Goal: Task Accomplishment & Management: Complete application form

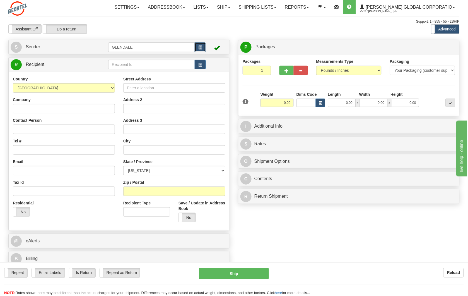
click at [203, 47] on button "button" at bounding box center [200, 46] width 11 height 9
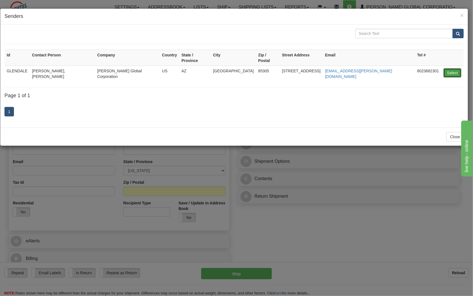
click at [448, 68] on button "Select" at bounding box center [452, 72] width 18 height 9
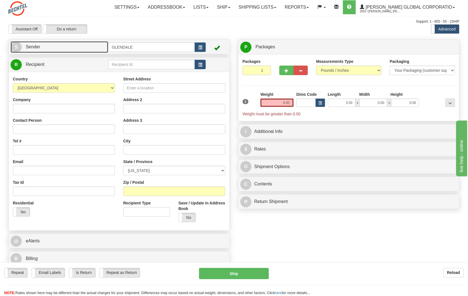
click at [20, 47] on span "S" at bounding box center [16, 47] width 11 height 11
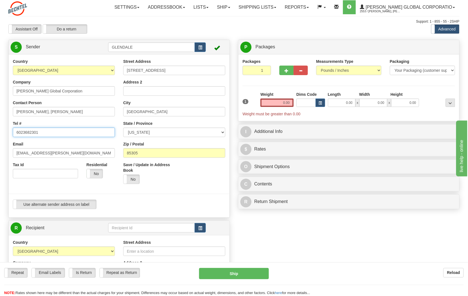
drag, startPoint x: 44, startPoint y: 133, endPoint x: -44, endPoint y: 124, distance: 87.7
click at [0, 124] on html "Training Course Close Toggle navigation Settings Shipping Preferences New Sende…" at bounding box center [234, 148] width 468 height 296
type input "3373844905"
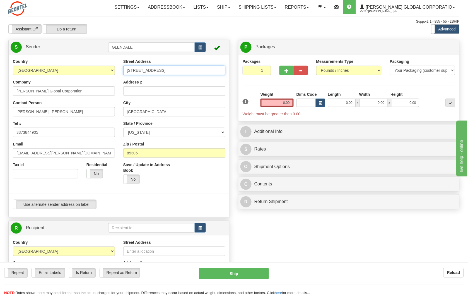
drag, startPoint x: 164, startPoint y: 71, endPoint x: 73, endPoint y: 69, distance: 90.9
click at [73, 69] on div "Country [GEOGRAPHIC_DATA] [GEOGRAPHIC_DATA] [GEOGRAPHIC_DATA] [GEOGRAPHIC_DATA]…" at bounding box center [119, 136] width 221 height 155
type input "[STREET_ADDRESS]"
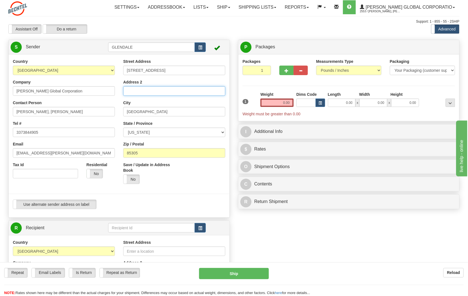
click at [136, 93] on input "Address 2" at bounding box center [174, 90] width 102 height 9
type input "LEASE DOCK"
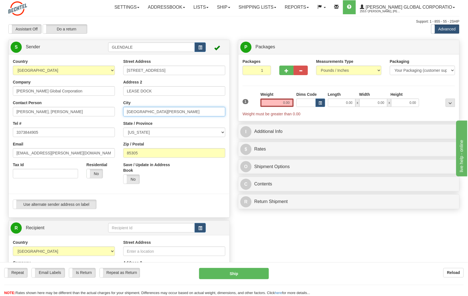
type input "[GEOGRAPHIC_DATA][PERSON_NAME]"
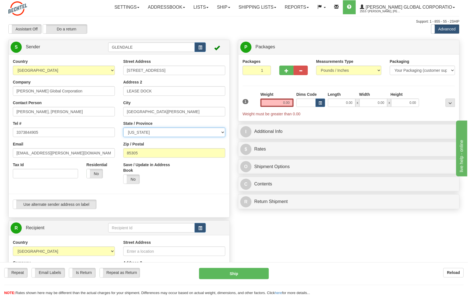
select select "[GEOGRAPHIC_DATA]"
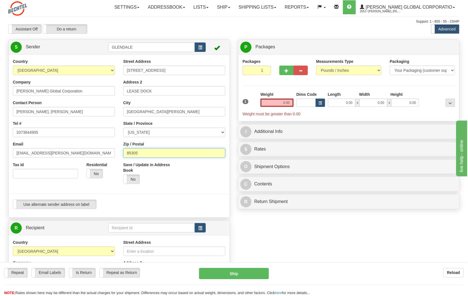
click at [154, 152] on input "85305" at bounding box center [174, 152] width 102 height 9
type input "8"
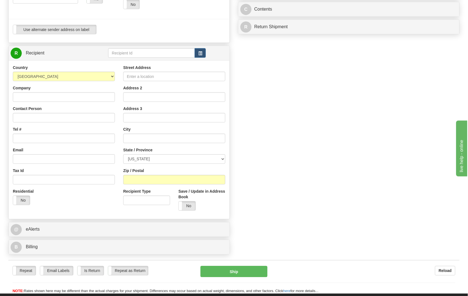
scroll to position [186, 0]
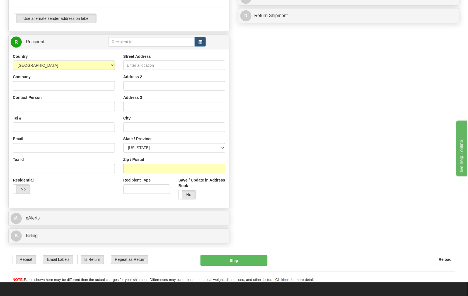
type input "77640"
click at [43, 85] on input "Company" at bounding box center [64, 85] width 102 height 9
type input "ORGA SIGNAL LLC"
type input "[PERSON_NAME]"
type input "8325620263"
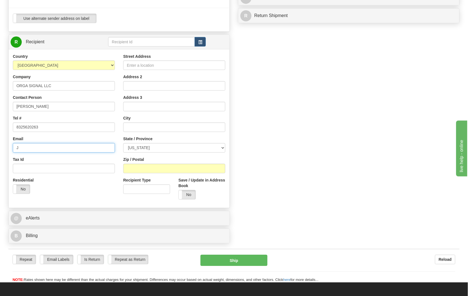
type input "J"
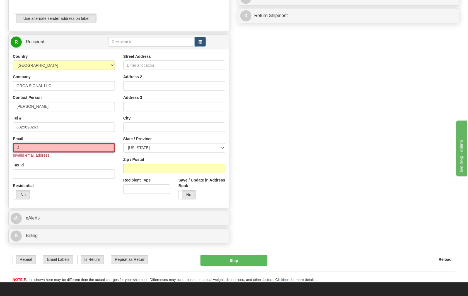
click at [44, 146] on input "J" at bounding box center [64, 147] width 102 height 9
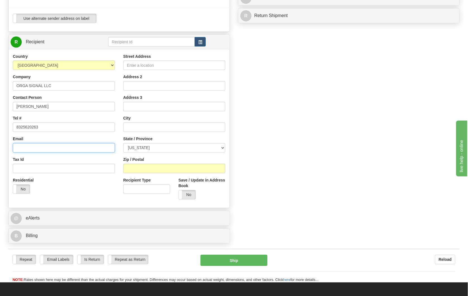
paste input "[PERSON_NAME][EMAIL_ADDRESS][DOMAIN_NAME]"
type input "[PERSON_NAME][EMAIL_ADDRESS][DOMAIN_NAME]"
click at [139, 191] on input "Recipient Type" at bounding box center [146, 188] width 47 height 9
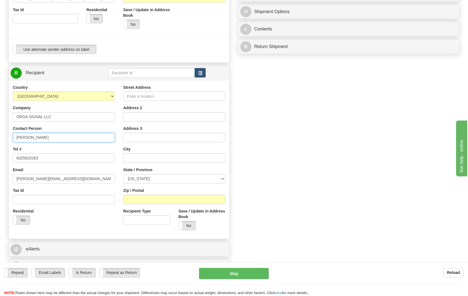
click at [59, 138] on input "[PERSON_NAME]" at bounding box center [64, 137] width 102 height 9
click at [60, 136] on input "[PERSON_NAME]" at bounding box center [64, 137] width 102 height 9
paste input "Attn: RS9007077"
type input "[PERSON_NAME] Attn: RS9007077"
click at [144, 97] on input "Street Address" at bounding box center [174, 95] width 102 height 9
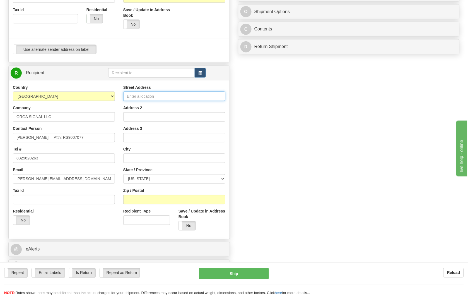
paste input "[STREET_ADDRESS]"
drag, startPoint x: 173, startPoint y: 95, endPoint x: 161, endPoint y: 96, distance: 12.3
click at [161, 96] on input "[STREET_ADDRESS]" at bounding box center [174, 95] width 102 height 9
type input "[STREET_ADDRESS]"
click at [156, 116] on input "Address 2" at bounding box center [174, 116] width 102 height 9
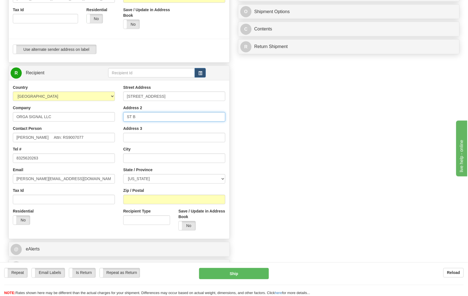
type input "ST B"
click at [147, 159] on input "text" at bounding box center [174, 157] width 102 height 9
type input "[GEOGRAPHIC_DATA]"
select select "[GEOGRAPHIC_DATA]"
type input "77041"
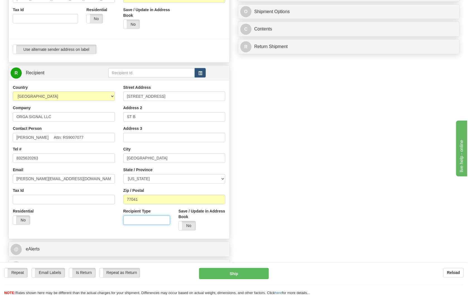
click at [139, 222] on input "Recipient Type" at bounding box center [146, 219] width 47 height 9
click at [71, 222] on div "Residential Yes No" at bounding box center [64, 218] width 110 height 21
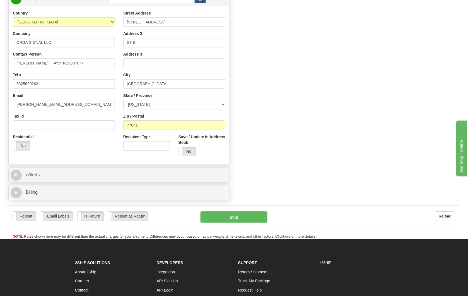
scroll to position [248, 0]
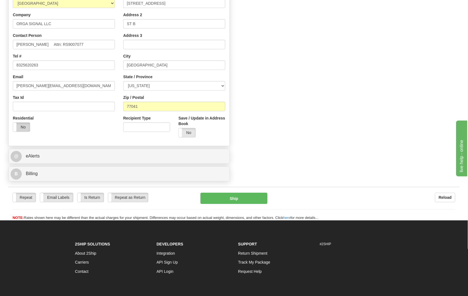
click at [25, 128] on label "No" at bounding box center [21, 127] width 17 height 9
click at [25, 128] on label "Yes" at bounding box center [21, 127] width 17 height 9
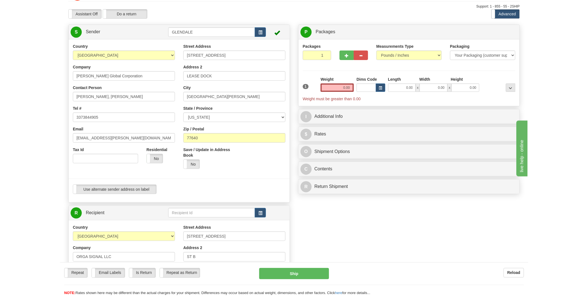
scroll to position [0, 0]
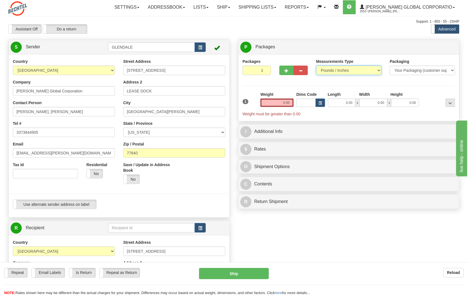
click at [373, 73] on select "Pounds / Inches Kilograms / Centimeters" at bounding box center [348, 70] width 65 height 9
click at [316, 66] on select "Pounds / Inches Kilograms / Centimeters" at bounding box center [348, 70] width 65 height 9
click at [406, 71] on select "Your Packaging (customer supplied) Envelope (carrier supplied) Pack (carrier su…" at bounding box center [422, 70] width 65 height 9
click at [390, 66] on select "Your Packaging (customer supplied) Envelope (carrier supplied) Pack (carrier su…" at bounding box center [422, 70] width 65 height 9
click at [277, 103] on input "0.00" at bounding box center [277, 102] width 33 height 8
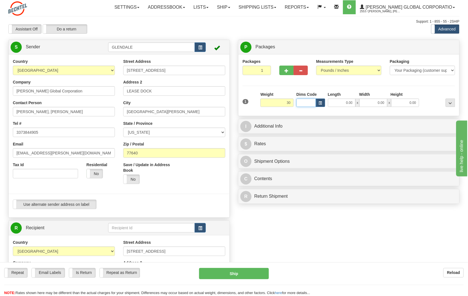
type input "30.00"
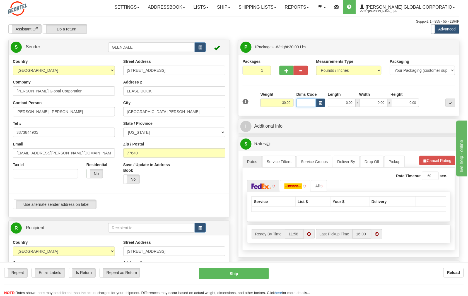
click at [307, 103] on input "Dims Code" at bounding box center [306, 102] width 20 height 8
click at [335, 103] on input "0.00" at bounding box center [342, 102] width 28 height 8
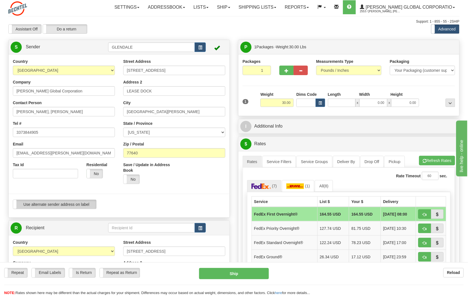
type input "0.00"
click at [338, 105] on input "0.00" at bounding box center [342, 102] width 28 height 8
type input "18.00"
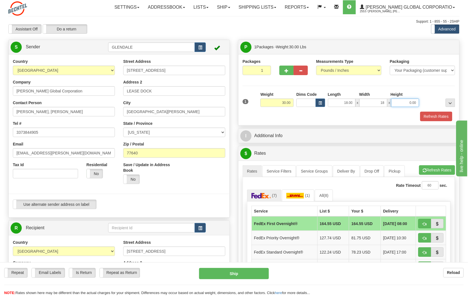
type input "18.00"
click button "Delete" at bounding box center [0, 0] width 0 height 0
type input "18.00"
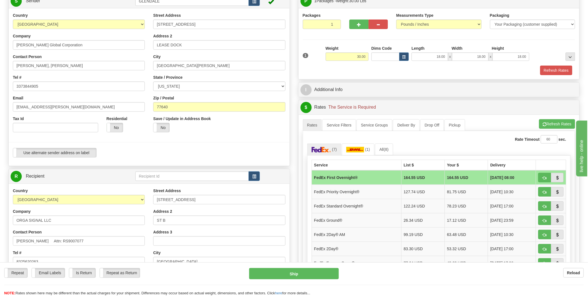
scroll to position [31, 0]
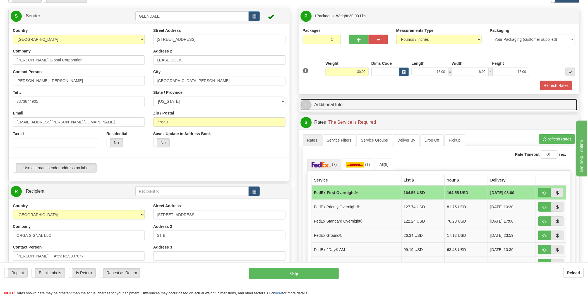
click at [393, 105] on link "I Additional Info" at bounding box center [438, 104] width 277 height 11
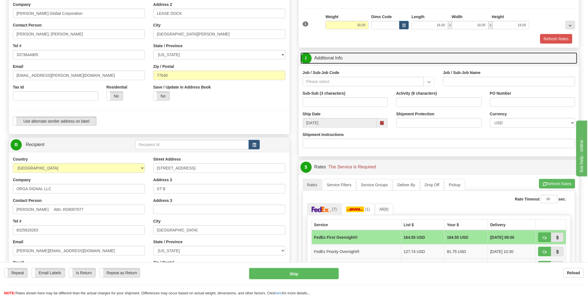
scroll to position [93, 0]
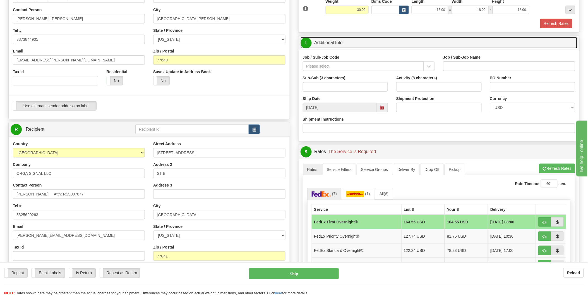
click at [383, 110] on span at bounding box center [382, 107] width 11 height 9
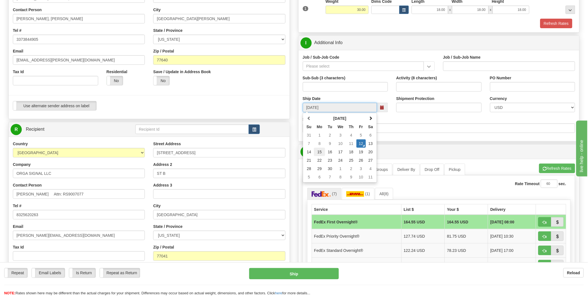
click at [323, 153] on td "15" at bounding box center [319, 152] width 11 height 8
type input "[DATE]"
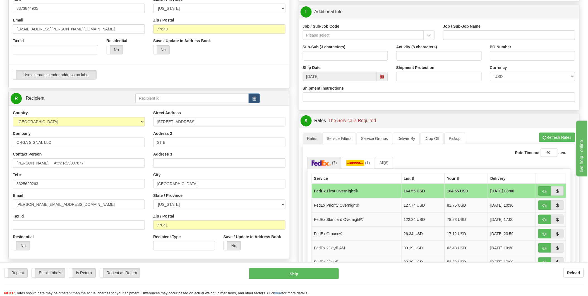
scroll to position [155, 0]
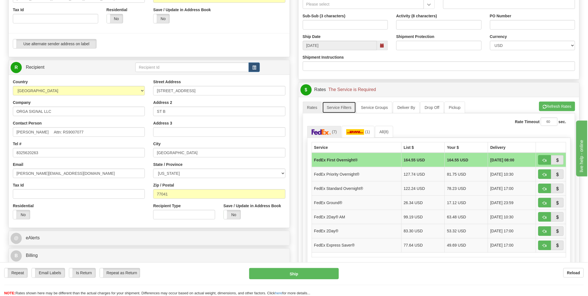
click at [346, 108] on link "Service Filters" at bounding box center [339, 108] width 34 height 12
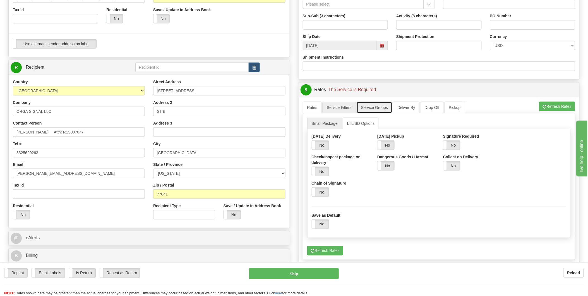
click at [373, 108] on link "Service Groups" at bounding box center [374, 108] width 36 height 12
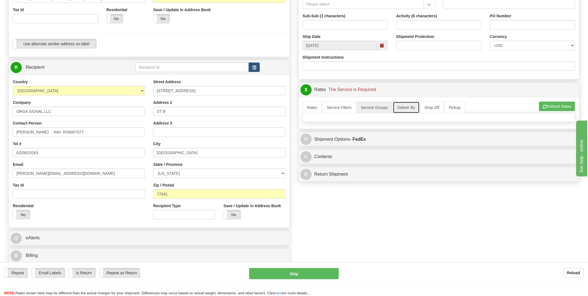
click at [403, 108] on link "Deliver By" at bounding box center [406, 108] width 27 height 12
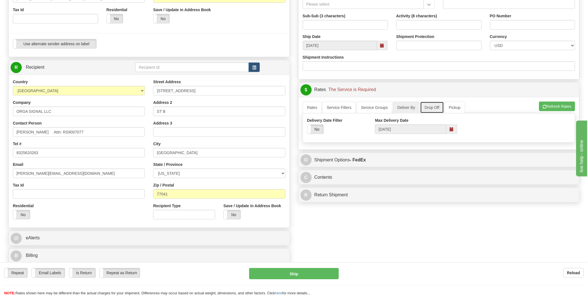
click at [430, 107] on link "Drop Off" at bounding box center [432, 108] width 24 height 12
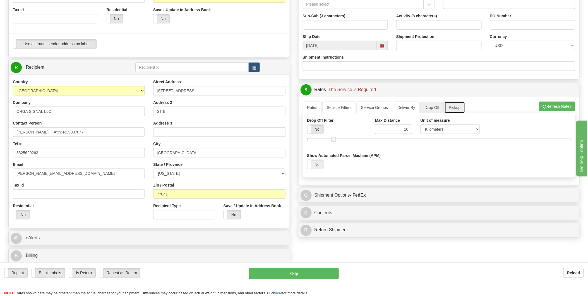
click at [455, 107] on link "Pickup" at bounding box center [454, 108] width 21 height 12
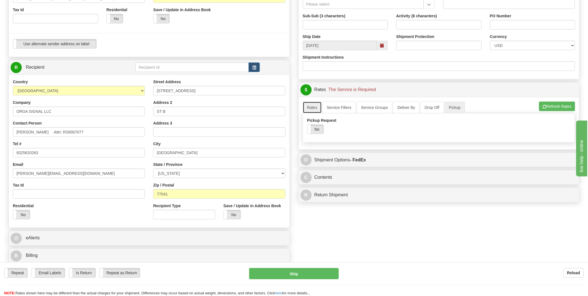
click at [312, 110] on link "Rates" at bounding box center [312, 108] width 19 height 12
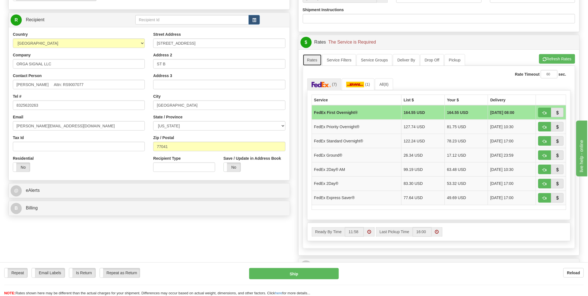
scroll to position [217, 0]
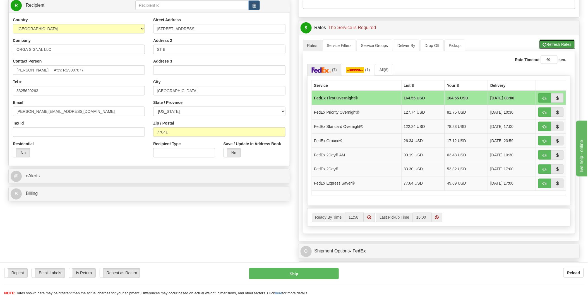
click at [468, 44] on span "button" at bounding box center [545, 45] width 4 height 4
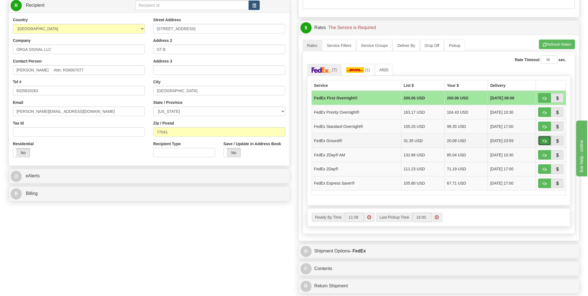
click at [468, 142] on span "button" at bounding box center [545, 141] width 4 height 4
type input "92"
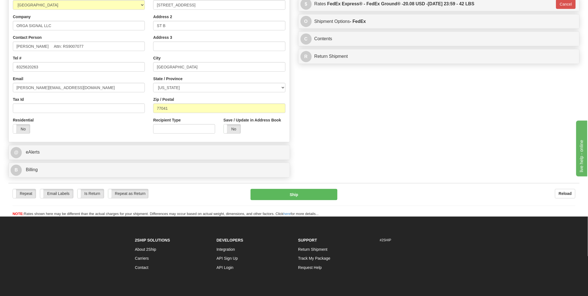
scroll to position [248, 0]
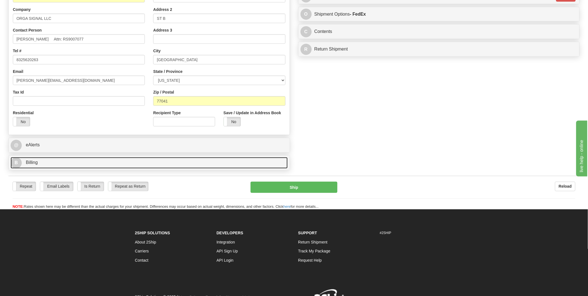
click at [50, 168] on link "B Billing" at bounding box center [149, 162] width 277 height 11
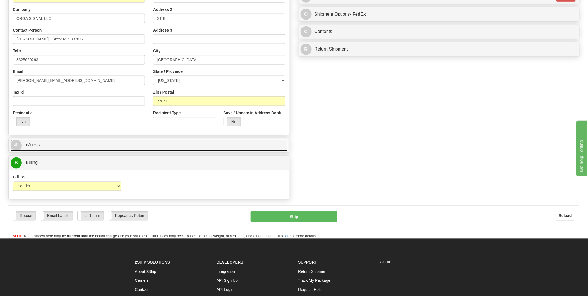
click at [60, 151] on link "@ eAlerts" at bounding box center [149, 144] width 277 height 11
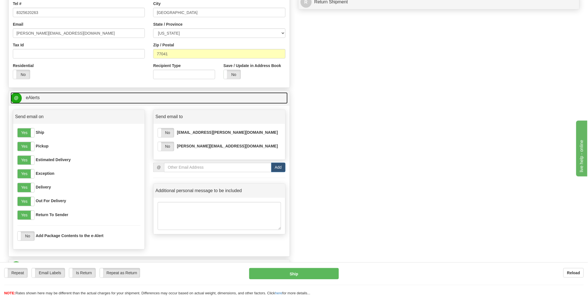
scroll to position [310, 0]
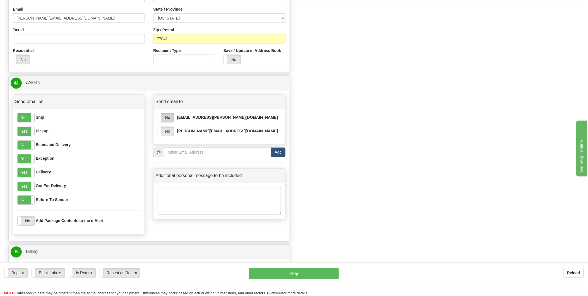
click at [166, 119] on label "No" at bounding box center [166, 117] width 16 height 9
click at [179, 154] on input "email" at bounding box center [217, 152] width 107 height 9
type input "S"
click at [194, 153] on input "email" at bounding box center [217, 152] width 107 height 9
paste input "[EMAIL_ADDRESS][PERSON_NAME][DOMAIN_NAME]"
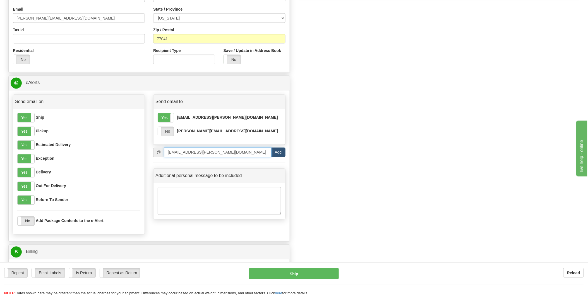
type input "[EMAIL_ADDRESS][PERSON_NAME][DOMAIN_NAME]"
click at [276, 155] on button "Add" at bounding box center [278, 152] width 14 height 9
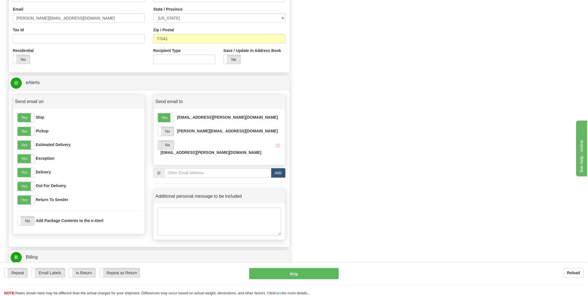
click at [159, 145] on span at bounding box center [157, 145] width 7 height 9
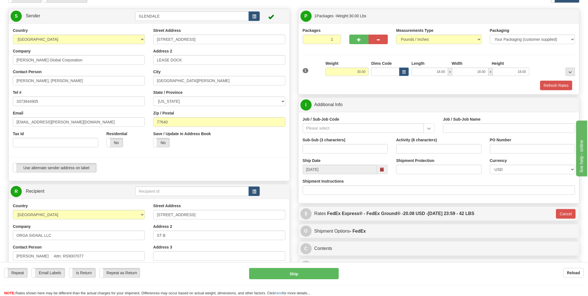
scroll to position [62, 0]
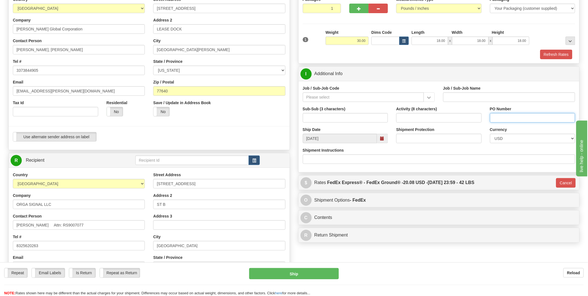
click at [468, 116] on input "PO Number" at bounding box center [532, 117] width 85 height 9
paste input "26196-100-R0-116A1-06301-000-MOF ATON"
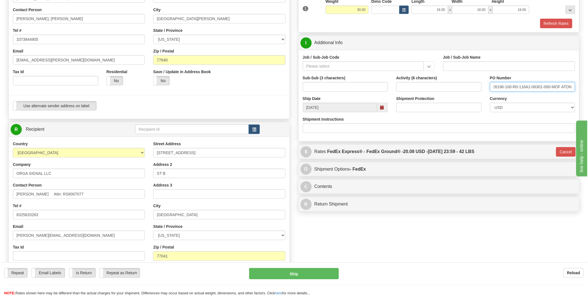
type input "26196-100-R0-116A1-06301-000-MOF ATON"
click at [367, 128] on input "Shipment Instructions" at bounding box center [439, 127] width 273 height 9
type input "p"
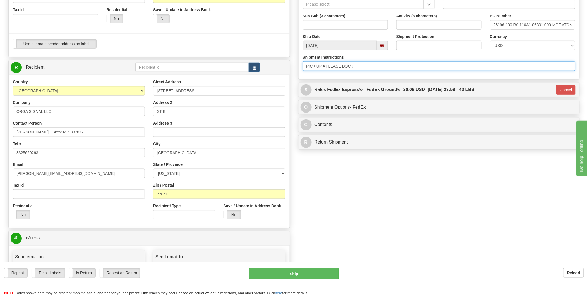
scroll to position [186, 0]
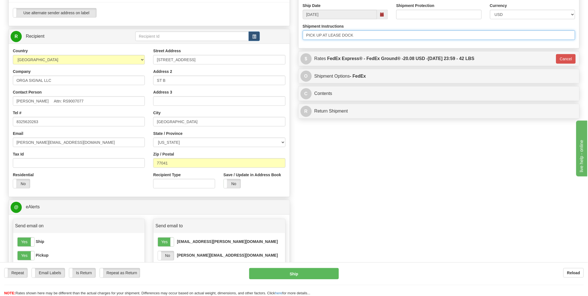
type input "PICK UP AT LEASE DOCK"
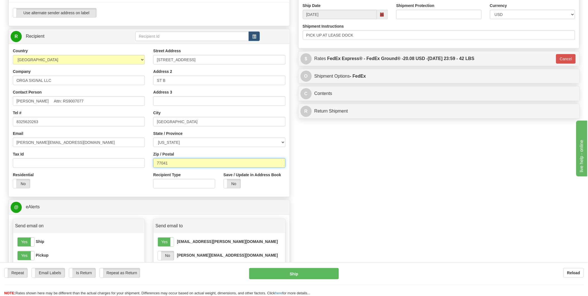
click at [177, 163] on input "77041" at bounding box center [219, 162] width 132 height 9
click at [263, 190] on div "Save / Update in Address Book Yes No" at bounding box center [254, 182] width 70 height 21
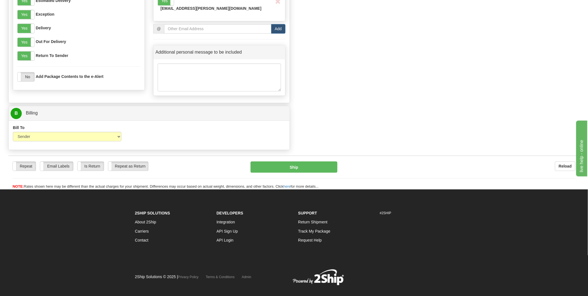
scroll to position [458, 0]
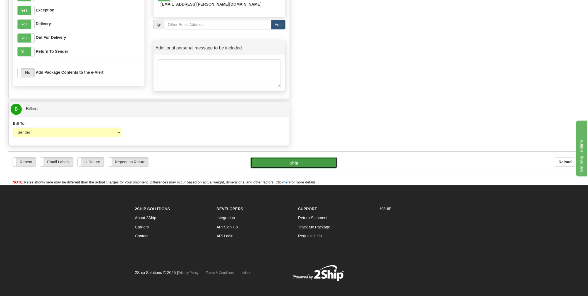
click at [298, 160] on button "Ship" at bounding box center [293, 162] width 87 height 11
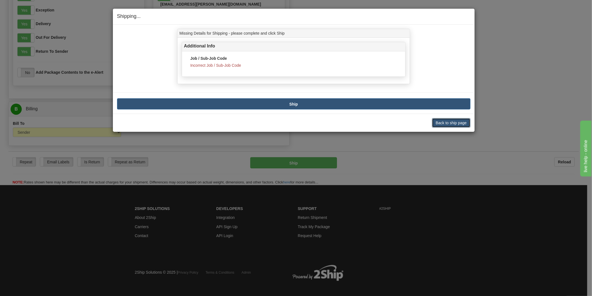
click at [442, 125] on button "Back to ship page" at bounding box center [451, 122] width 38 height 9
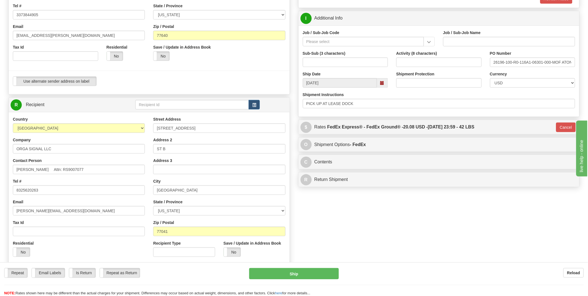
scroll to position [86, 0]
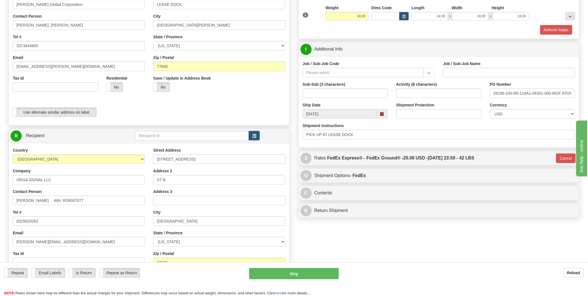
click at [403, 62] on div "Job / Sub-Job Code" at bounding box center [369, 69] width 132 height 16
click at [413, 73] on input "Job / Sub-Job Code" at bounding box center [363, 72] width 121 height 9
click at [372, 72] on input "Job / Sub-Job Code" at bounding box center [363, 72] width 121 height 9
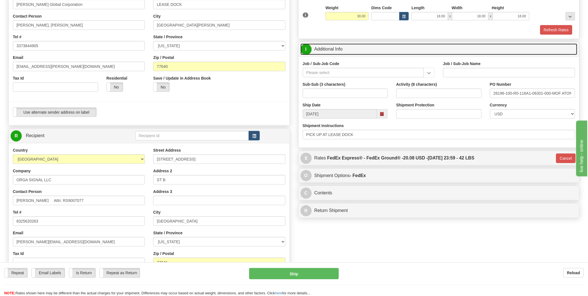
click at [305, 52] on span "I" at bounding box center [305, 49] width 11 height 11
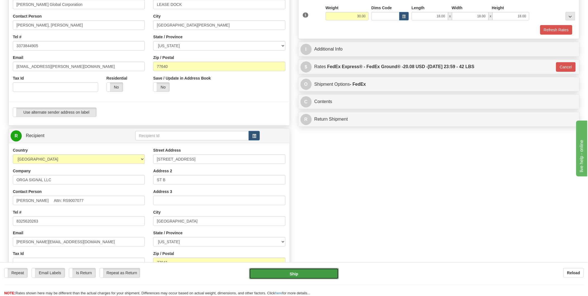
click at [312, 275] on button "Ship" at bounding box center [294, 273] width 90 height 11
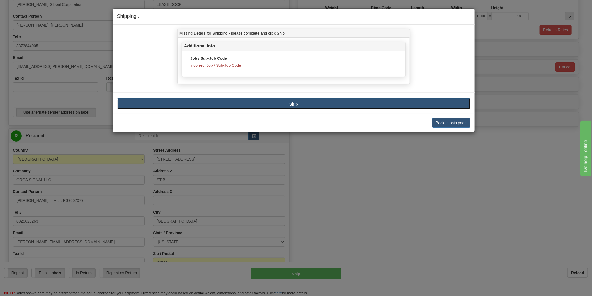
click at [305, 106] on button "Ship" at bounding box center [294, 103] width 354 height 11
click at [442, 121] on button "Back to ship page" at bounding box center [451, 122] width 38 height 9
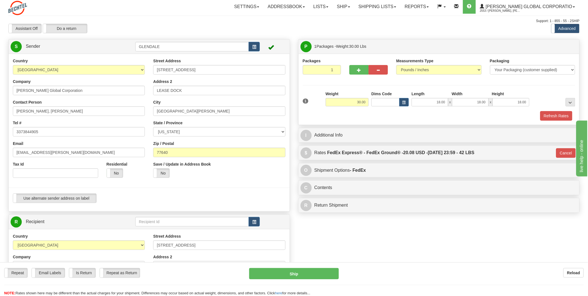
scroll to position [0, 0]
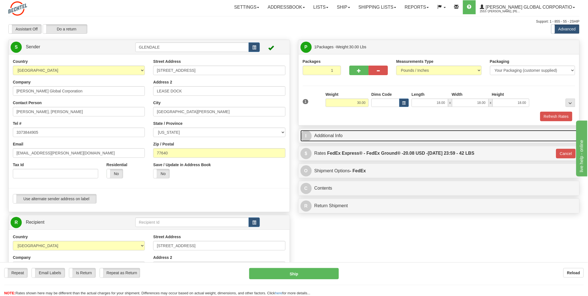
click at [303, 133] on span "I" at bounding box center [305, 135] width 11 height 11
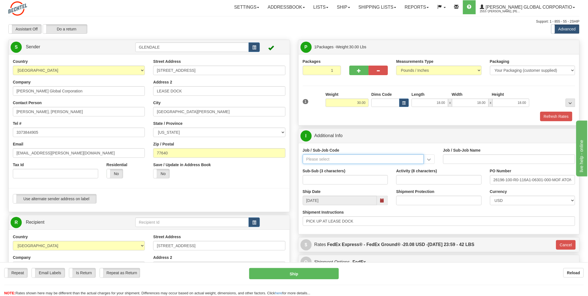
click at [318, 160] on input "Job / Sub-Job Code" at bounding box center [363, 158] width 121 height 9
type input "[PERSON_NAME]"
click at [418, 213] on div "Shipment Instructions PICK UP AT LEASE DOCK" at bounding box center [439, 217] width 273 height 16
click at [375, 155] on input "Job / Sub-Job Code" at bounding box center [363, 158] width 121 height 9
click at [398, 150] on div "Job / Sub-Job Code 54943-BEC 55728-BEC 55738-BEC 55988-BEC 56111-BEC 56141-BEC …" at bounding box center [369, 155] width 132 height 16
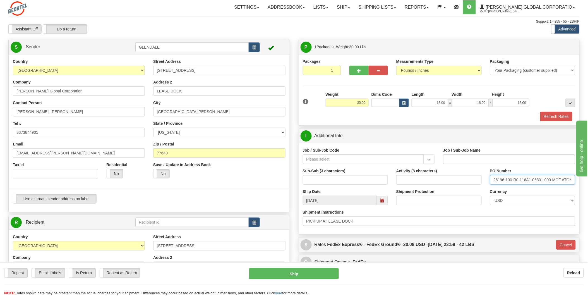
scroll to position [0, 1]
drag, startPoint x: 493, startPoint y: 178, endPoint x: 593, endPoint y: 176, distance: 100.7
click at [468, 176] on html "Training Course Close Toggle navigation Settings Shipping Preferences New Sende…" at bounding box center [294, 148] width 588 height 296
click at [468, 209] on div "Shipment Protection" at bounding box center [439, 199] width 94 height 21
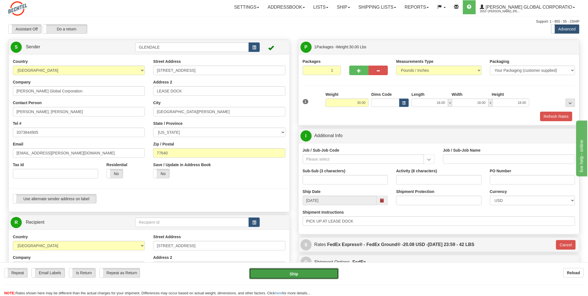
click at [297, 274] on button "Ship" at bounding box center [294, 273] width 90 height 11
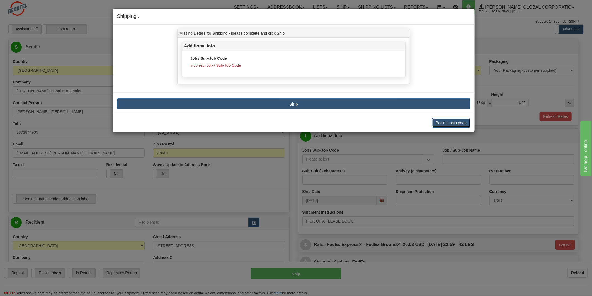
click at [457, 123] on button "Back to ship page" at bounding box center [451, 122] width 38 height 9
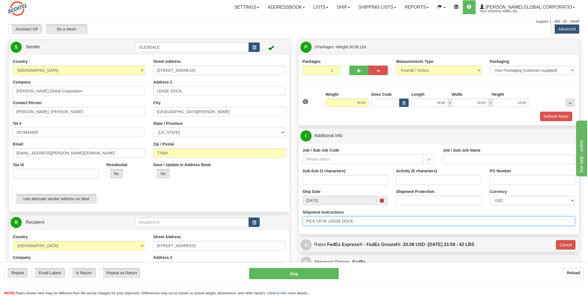
drag, startPoint x: 368, startPoint y: 222, endPoint x: 245, endPoint y: 215, distance: 122.4
click at [245, 40] on div "Create a label for the return Create Pickup Without Label S Sender" at bounding box center [293, 40] width 579 height 0
click at [436, 224] on input "PICK UP AT LEASE DOCK" at bounding box center [439, 220] width 273 height 9
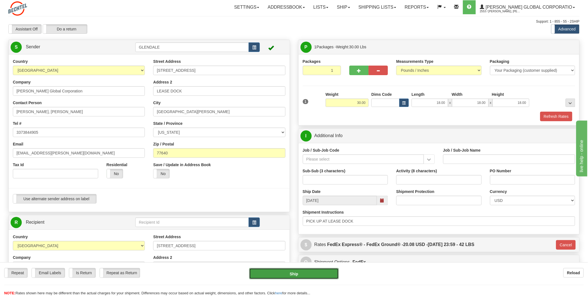
click at [318, 272] on button "Ship" at bounding box center [294, 273] width 90 height 11
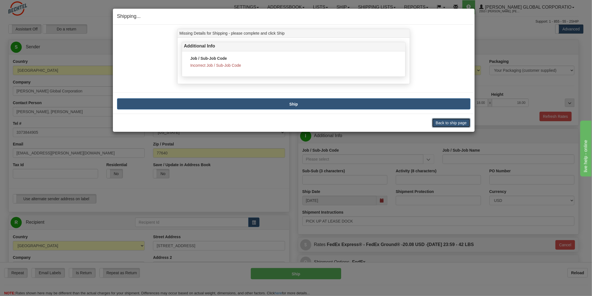
click at [445, 123] on button "Back to ship page" at bounding box center [451, 122] width 38 height 9
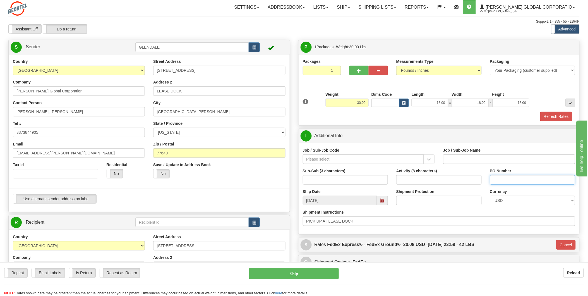
click at [468, 180] on input "PO Number" at bounding box center [532, 179] width 85 height 9
type input "RMA"
drag, startPoint x: 506, startPoint y: 181, endPoint x: 461, endPoint y: 180, distance: 44.9
click at [461, 180] on div "Sub-Sub (3 characters) Activity (8 characters) PO Number RMA" at bounding box center [438, 178] width 281 height 21
click at [468, 180] on input "PO Number" at bounding box center [532, 179] width 85 height 9
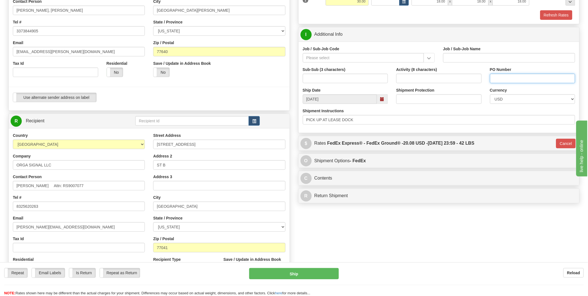
scroll to position [124, 0]
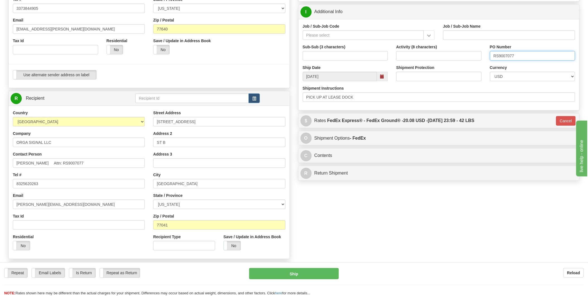
type input "RS9007077"
click at [424, 90] on div "Shipment Instructions PICK UP AT LEASE DOCK" at bounding box center [439, 93] width 273 height 16
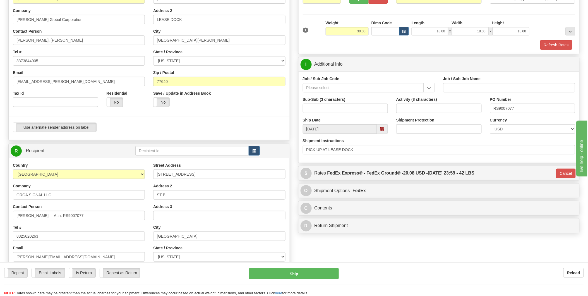
scroll to position [62, 0]
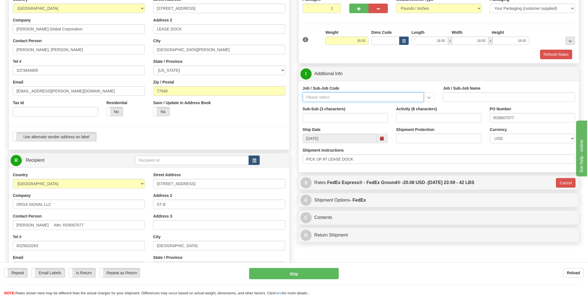
click at [351, 99] on input "Job / Sub-Job Code" at bounding box center [363, 96] width 121 height 9
type input "[PERSON_NAME]"
click at [314, 273] on button "Ship" at bounding box center [294, 273] width 90 height 11
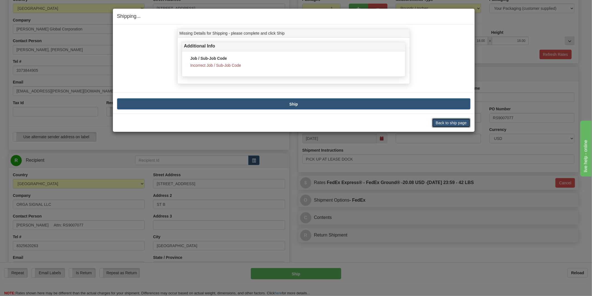
click at [438, 122] on button "Back to ship page" at bounding box center [451, 122] width 38 height 9
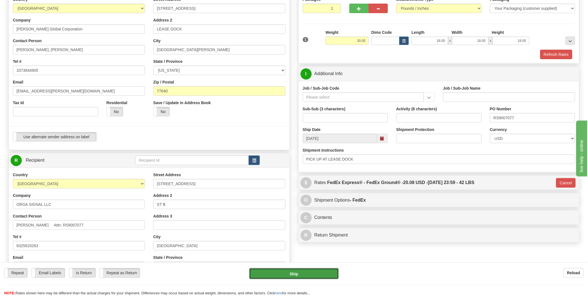
click at [305, 276] on button "Ship" at bounding box center [294, 273] width 90 height 11
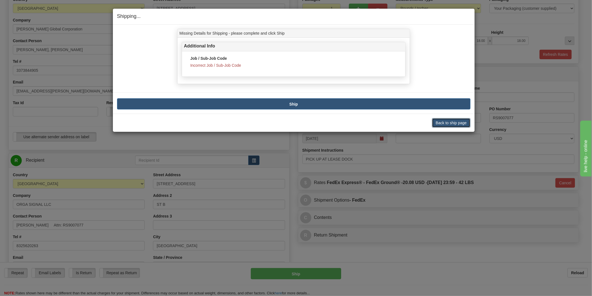
click at [441, 123] on button "Back to ship page" at bounding box center [451, 122] width 38 height 9
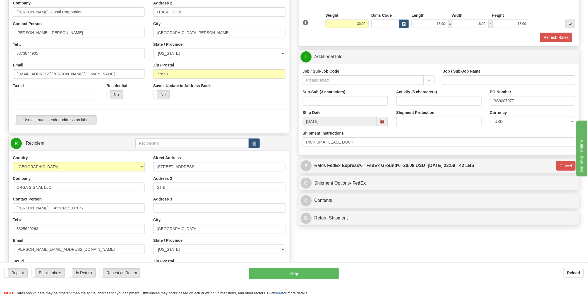
scroll to position [93, 0]
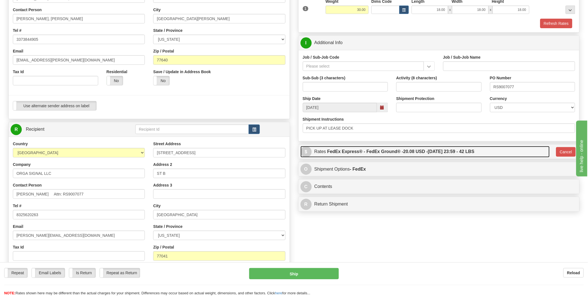
click at [402, 153] on label "FedEx Express® - FedEx Ground® - 20.08 USD - [DATE] 23:59 - 42 LBS" at bounding box center [400, 151] width 147 height 11
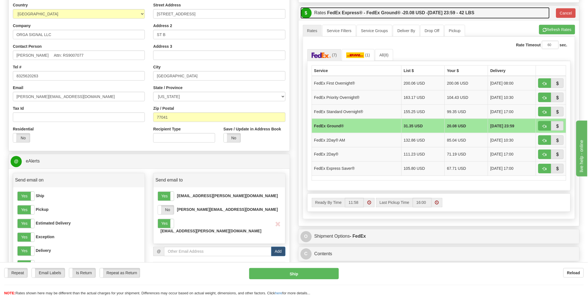
scroll to position [248, 0]
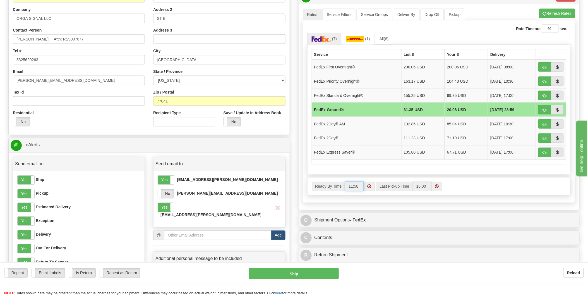
click at [360, 189] on input "11:58" at bounding box center [354, 186] width 19 height 9
click at [371, 188] on span at bounding box center [369, 186] width 4 height 4
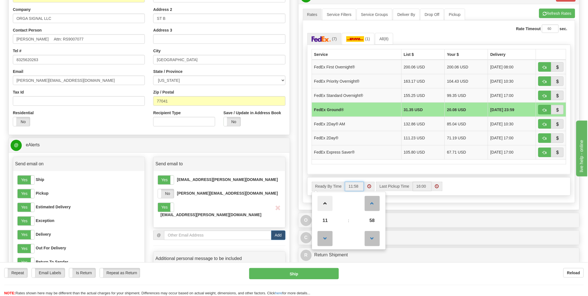
click at [326, 204] on span at bounding box center [324, 203] width 15 height 15
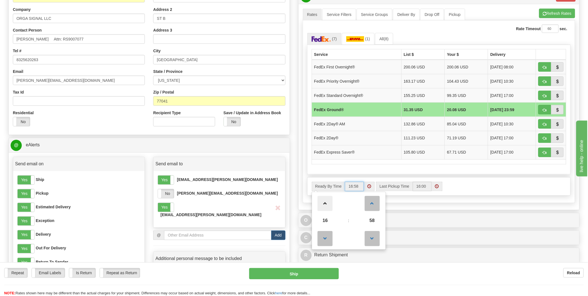
click at [326, 204] on span at bounding box center [324, 203] width 15 height 15
click at [324, 238] on span at bounding box center [324, 238] width 15 height 15
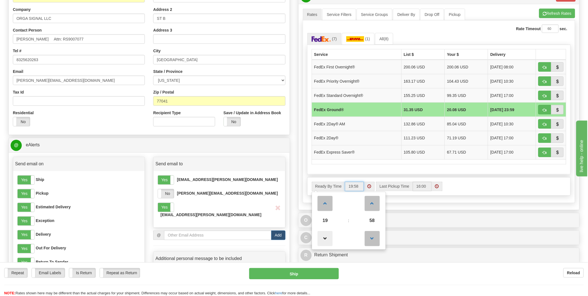
click at [324, 239] on span at bounding box center [324, 238] width 15 height 15
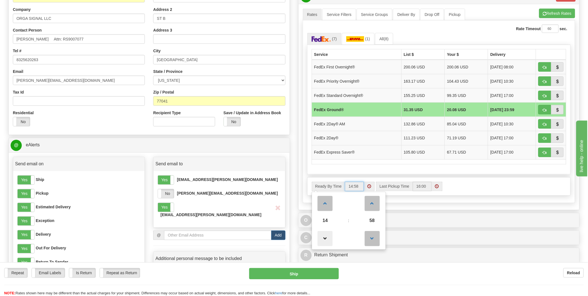
click at [324, 239] on span at bounding box center [324, 238] width 15 height 15
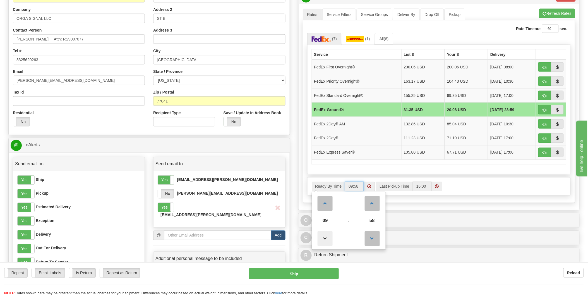
click at [324, 239] on span at bounding box center [324, 238] width 15 height 15
click at [326, 202] on span at bounding box center [324, 203] width 15 height 15
click at [326, 239] on span at bounding box center [324, 238] width 15 height 15
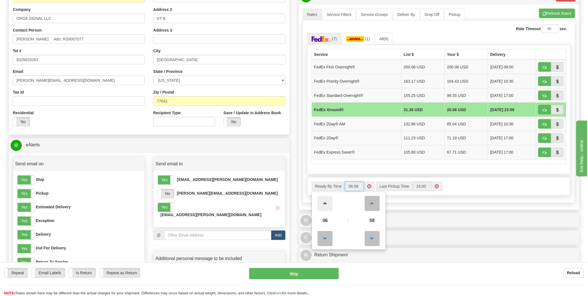
click at [328, 205] on span at bounding box center [324, 203] width 15 height 15
click at [372, 237] on span at bounding box center [372, 238] width 15 height 15
click at [372, 204] on span at bounding box center [372, 203] width 15 height 15
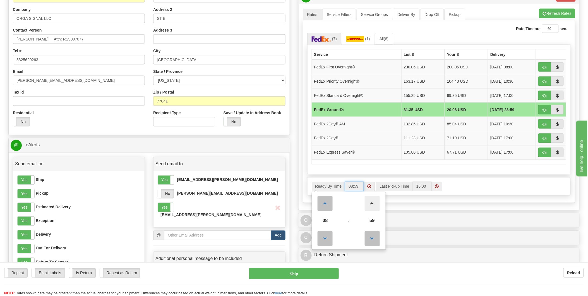
click at [372, 204] on span at bounding box center [372, 203] width 15 height 15
click at [322, 241] on span at bounding box center [324, 238] width 15 height 15
type input "08:00"
click at [422, 186] on input "16:00" at bounding box center [422, 186] width 19 height 9
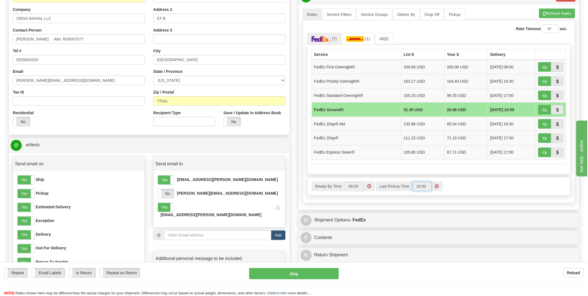
click at [437, 189] on span at bounding box center [436, 186] width 11 height 9
click at [388, 239] on span at bounding box center [389, 238] width 15 height 15
type input "14:00"
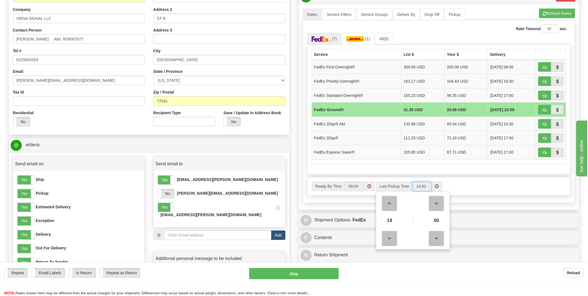
click at [436, 187] on span at bounding box center [437, 186] width 4 height 4
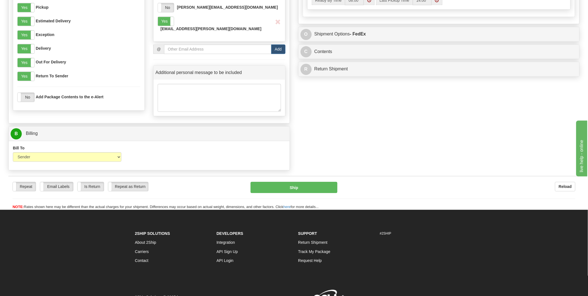
scroll to position [458, 0]
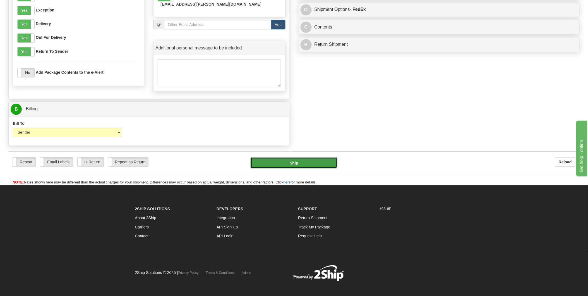
click at [281, 157] on button "Ship" at bounding box center [293, 162] width 87 height 11
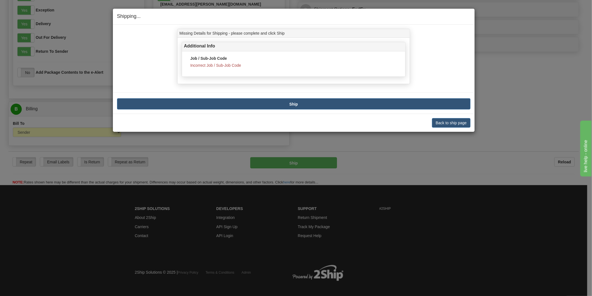
click at [458, 129] on div "Back to ship page [PERSON_NAME] Shipment and Quit Pickup Quit Pickup ONLY" at bounding box center [294, 123] width 362 height 18
click at [458, 124] on button "Back to ship page" at bounding box center [451, 122] width 38 height 9
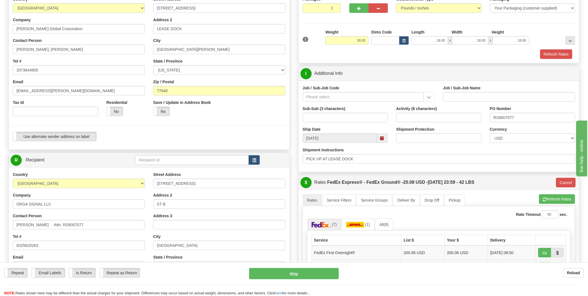
scroll to position [24, 0]
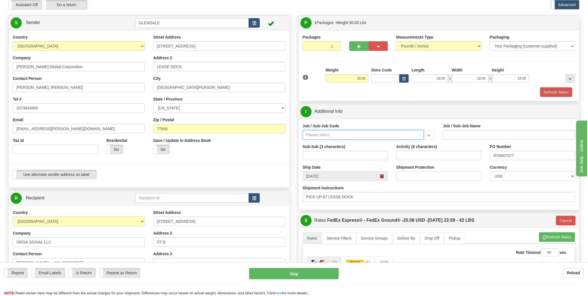
click at [391, 131] on input "Job / Sub-Job Code" at bounding box center [363, 134] width 121 height 9
click at [468, 132] on input "Job / Sub-Job Name" at bounding box center [509, 134] width 132 height 9
click at [379, 136] on input "Job / Sub-Job Code" at bounding box center [363, 134] width 121 height 9
click at [372, 136] on input "Job / Sub-Job Code" at bounding box center [363, 134] width 121 height 9
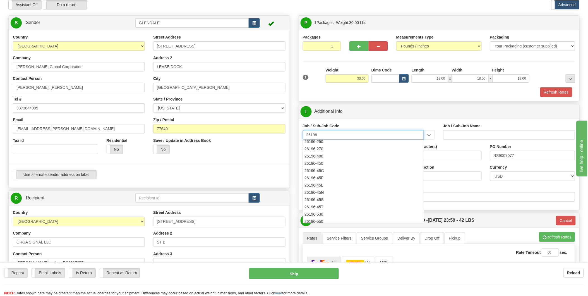
scroll to position [0, 0]
click at [356, 169] on div "26196-250" at bounding box center [362, 172] width 116 height 6
type input "26196-250"
type input "PORT [PERSON_NAME] LNG - FIELD MATERIAL REQUISTIONS"
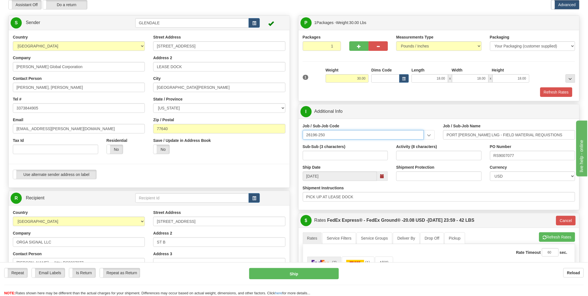
click at [376, 136] on input "26196-250" at bounding box center [363, 134] width 121 height 9
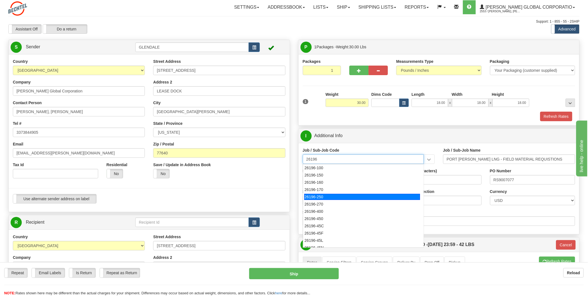
click at [343, 196] on div "26196-250" at bounding box center [362, 197] width 116 height 6
type input "26196-250"
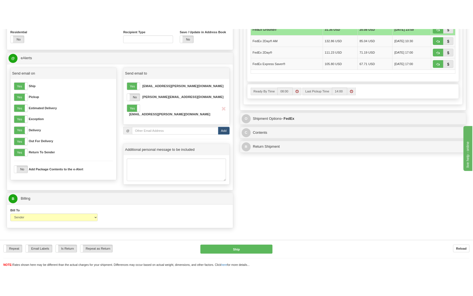
scroll to position [365, 0]
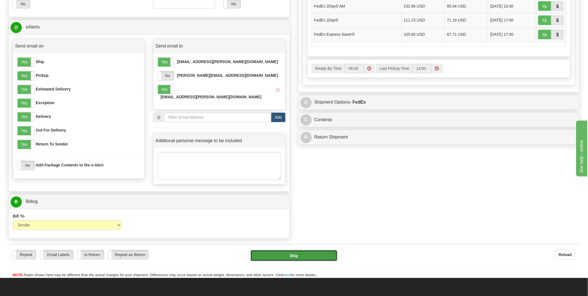
click at [291, 254] on button "Ship" at bounding box center [293, 255] width 87 height 11
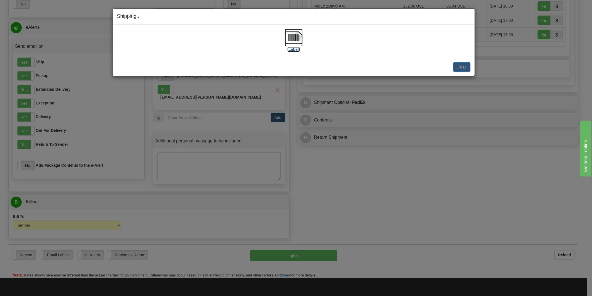
click at [296, 40] on img at bounding box center [294, 38] width 18 height 18
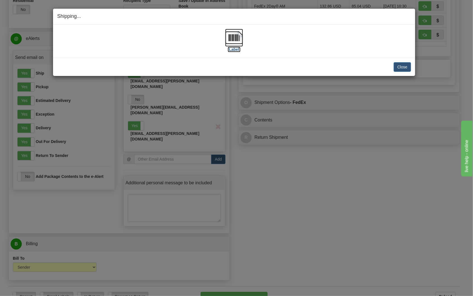
click at [234, 42] on img at bounding box center [234, 38] width 18 height 18
click at [404, 70] on button "Close" at bounding box center [402, 66] width 17 height 9
click at [403, 67] on button "Close" at bounding box center [402, 66] width 17 height 9
